Goal: Navigation & Orientation: Find specific page/section

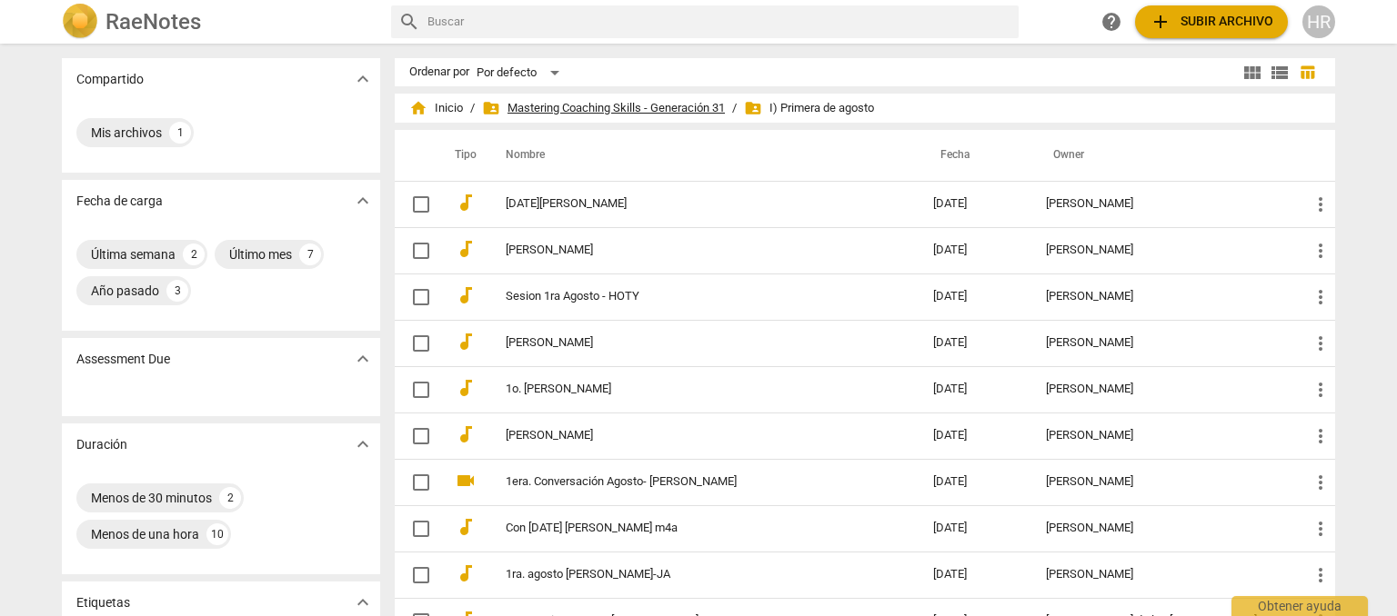
click at [564, 107] on span "folder_shared Mastering Coaching Skills - Generación 31" at bounding box center [603, 108] width 243 height 18
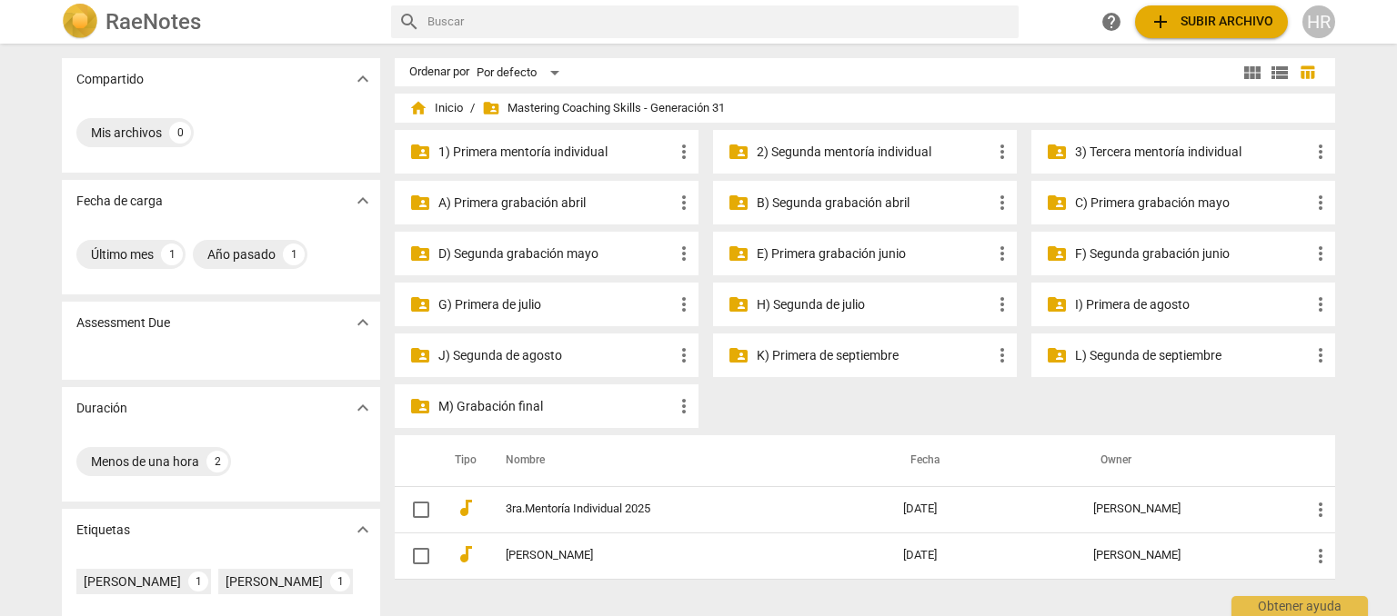
click at [1097, 306] on p "I) Primera de agosto" at bounding box center [1192, 305] width 235 height 19
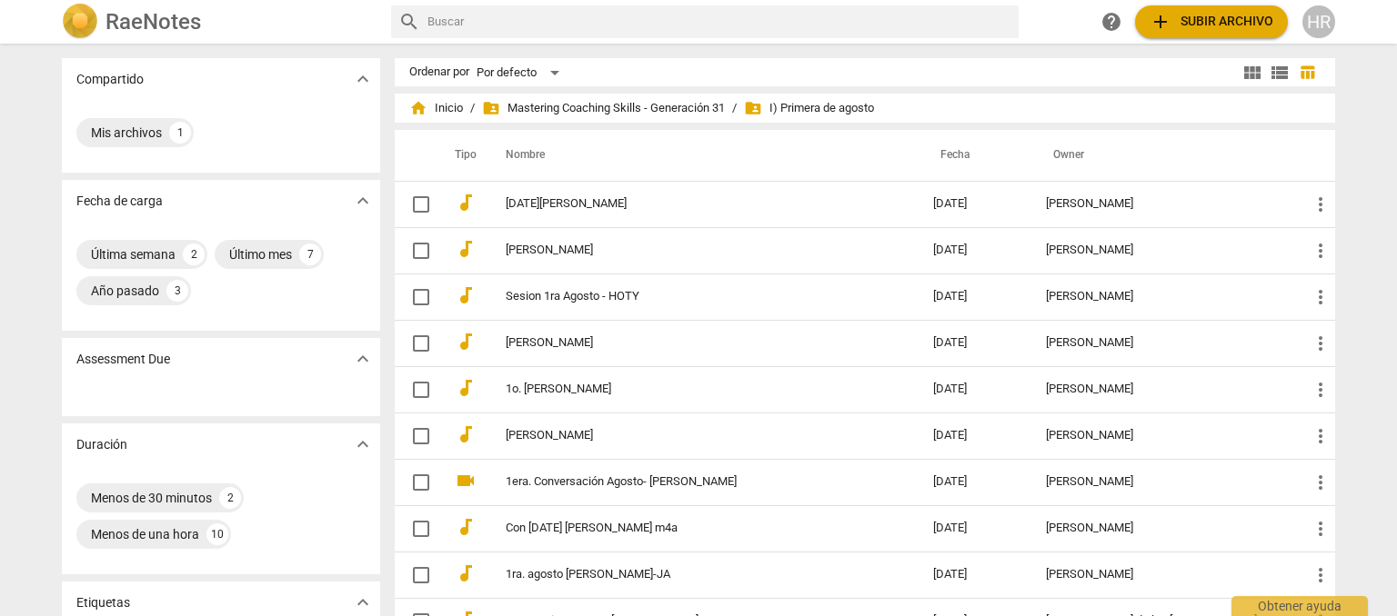
click at [830, 109] on span "folder_shared I) Primera [PERSON_NAME]" at bounding box center [809, 108] width 130 height 18
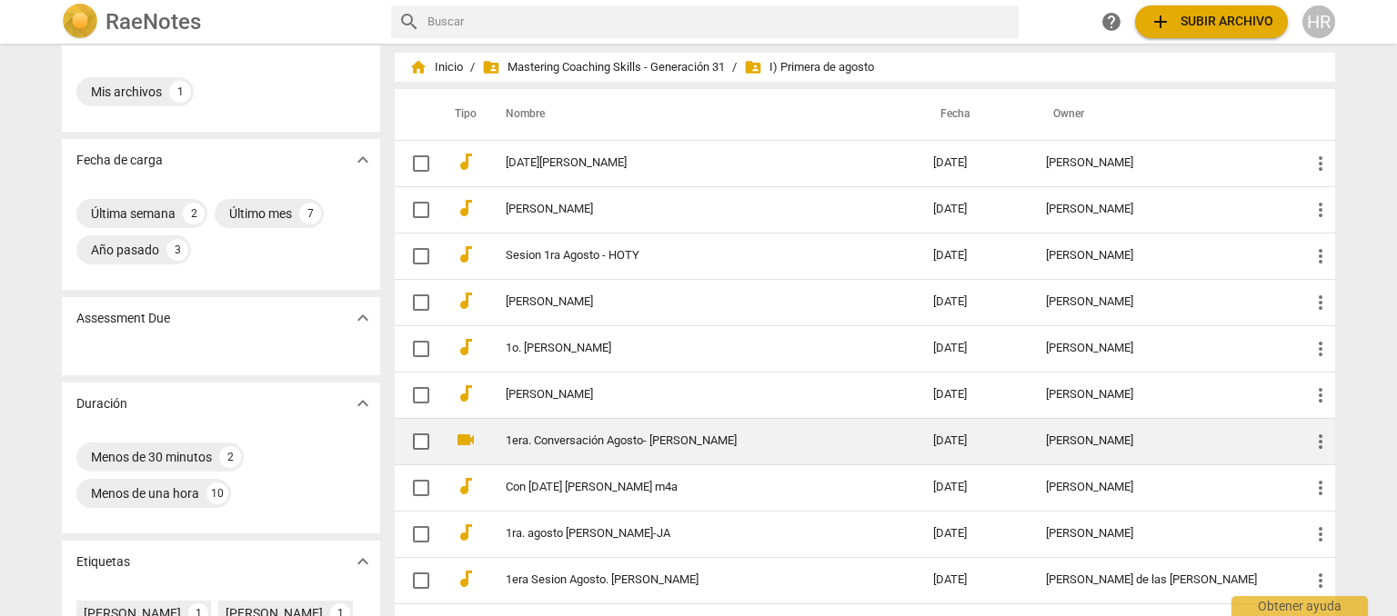
scroll to position [36, 0]
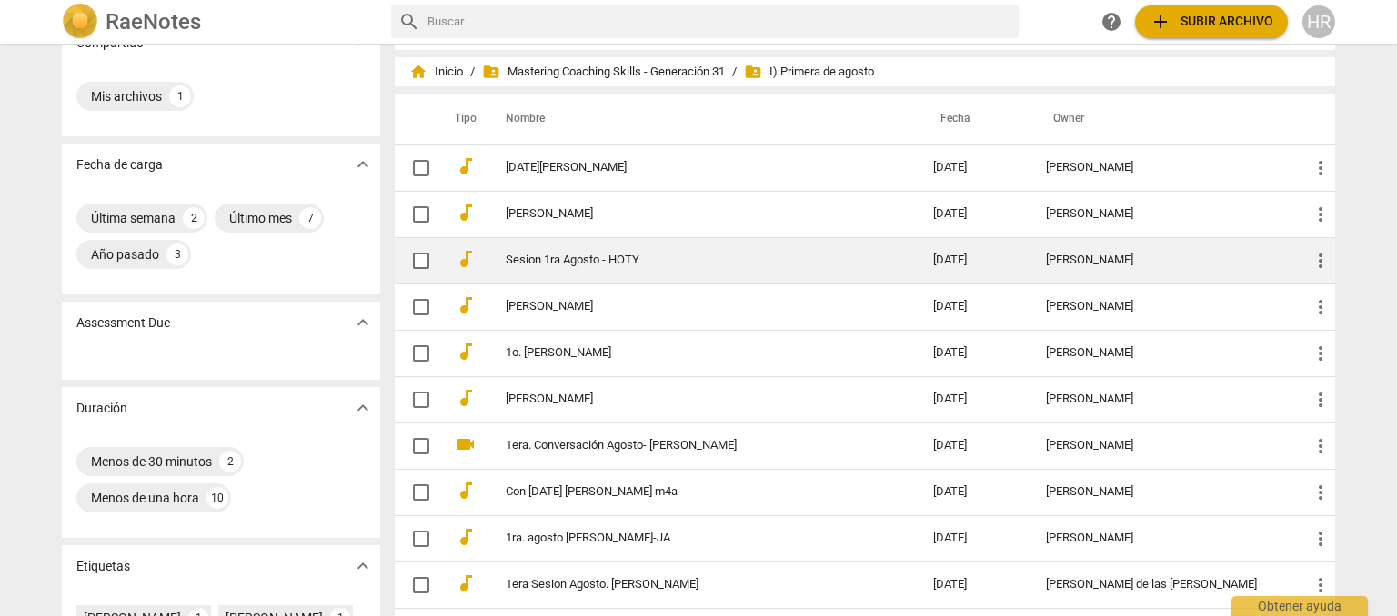
click at [637, 265] on link "Sesion 1ra Agosto - HOTY" at bounding box center [687, 261] width 362 height 14
